Goal: Task Accomplishment & Management: Manage account settings

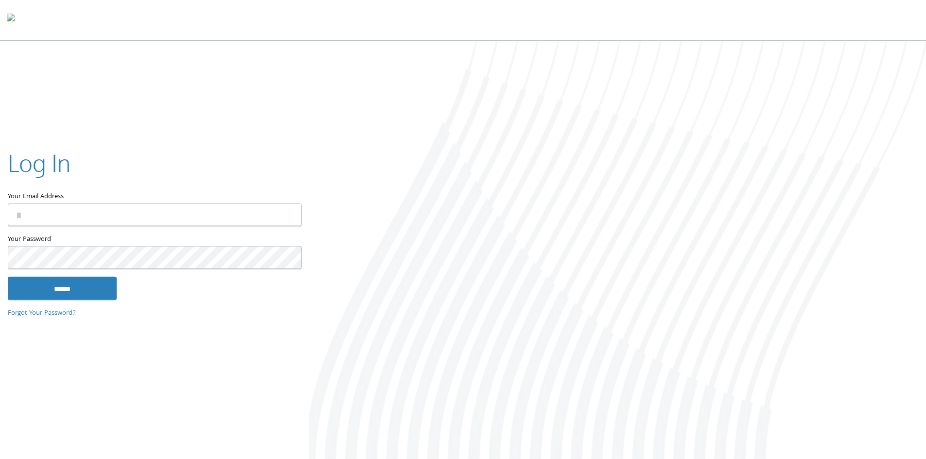
click at [102, 209] on input "Your Email Address" at bounding box center [155, 214] width 294 height 23
type input "**********"
click at [8, 277] on input "******" at bounding box center [62, 288] width 109 height 23
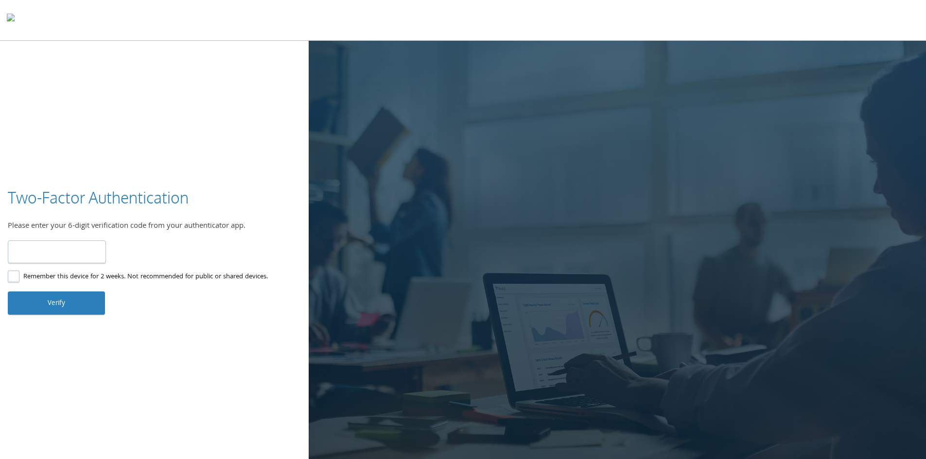
type input "******"
